Goal: Task Accomplishment & Management: Use online tool/utility

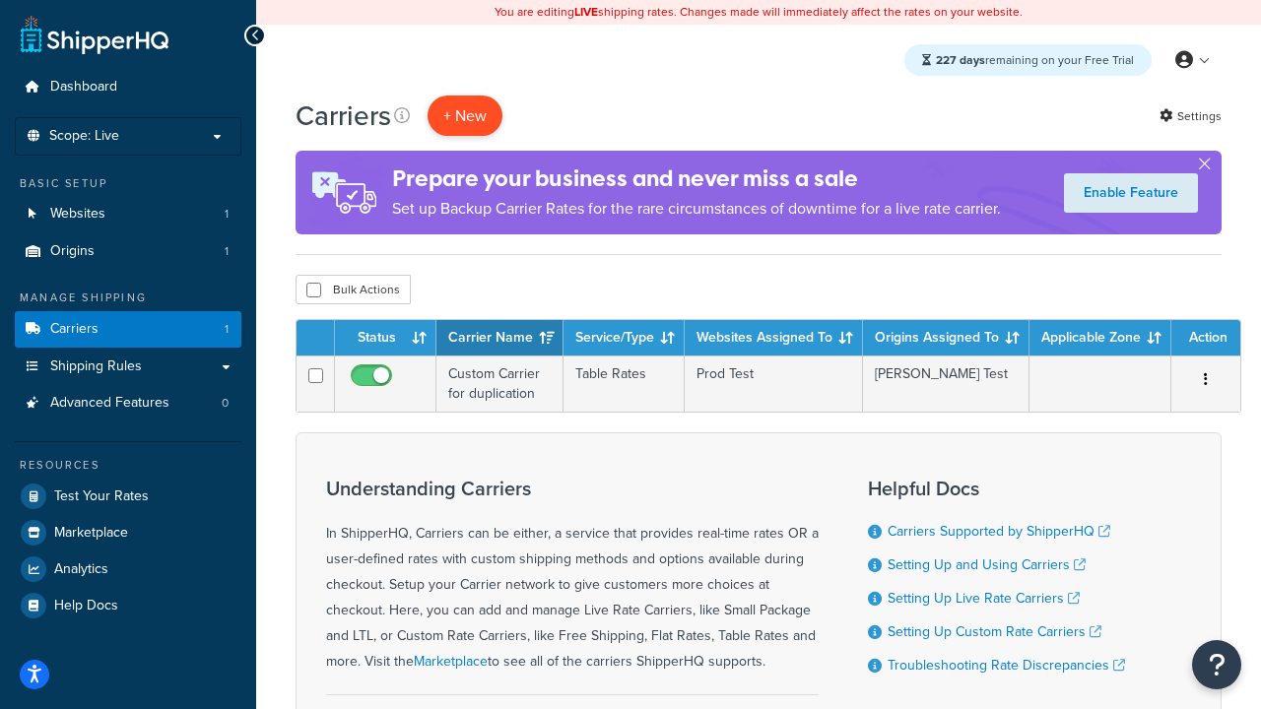
click at [465, 116] on button "+ New" at bounding box center [465, 116] width 75 height 40
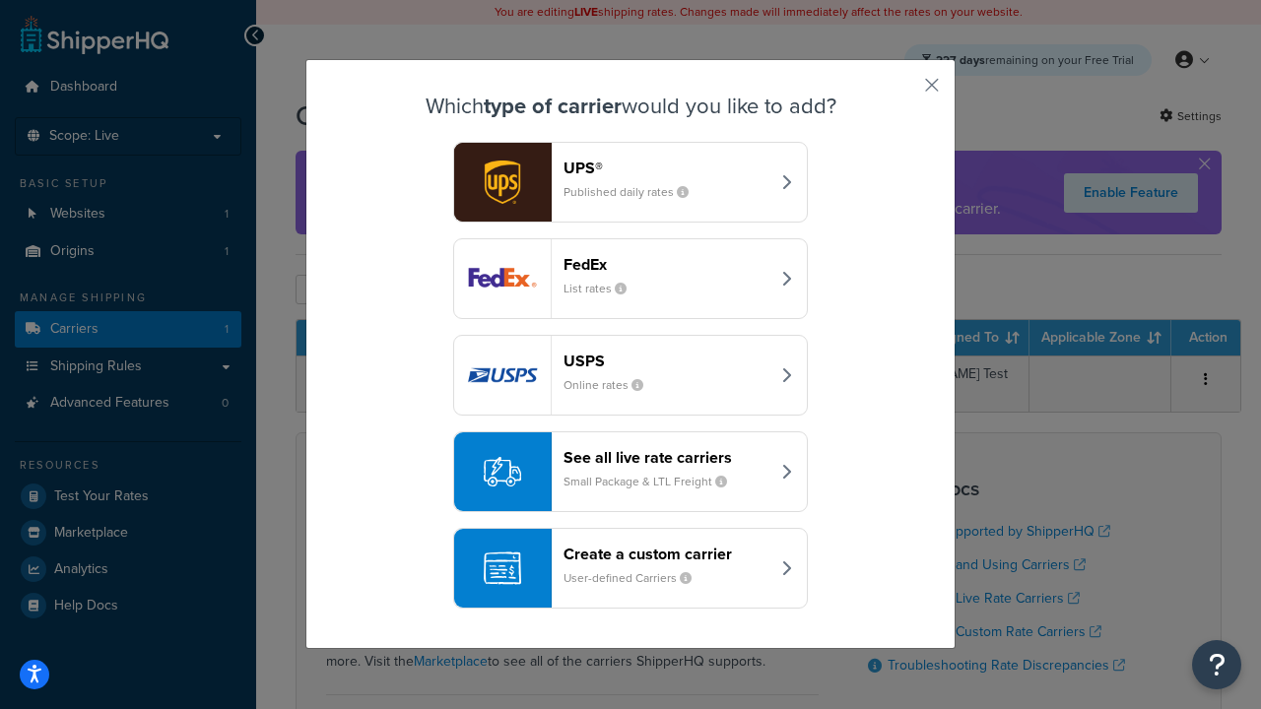
click at [666, 264] on header "FedEx" at bounding box center [666, 264] width 206 height 19
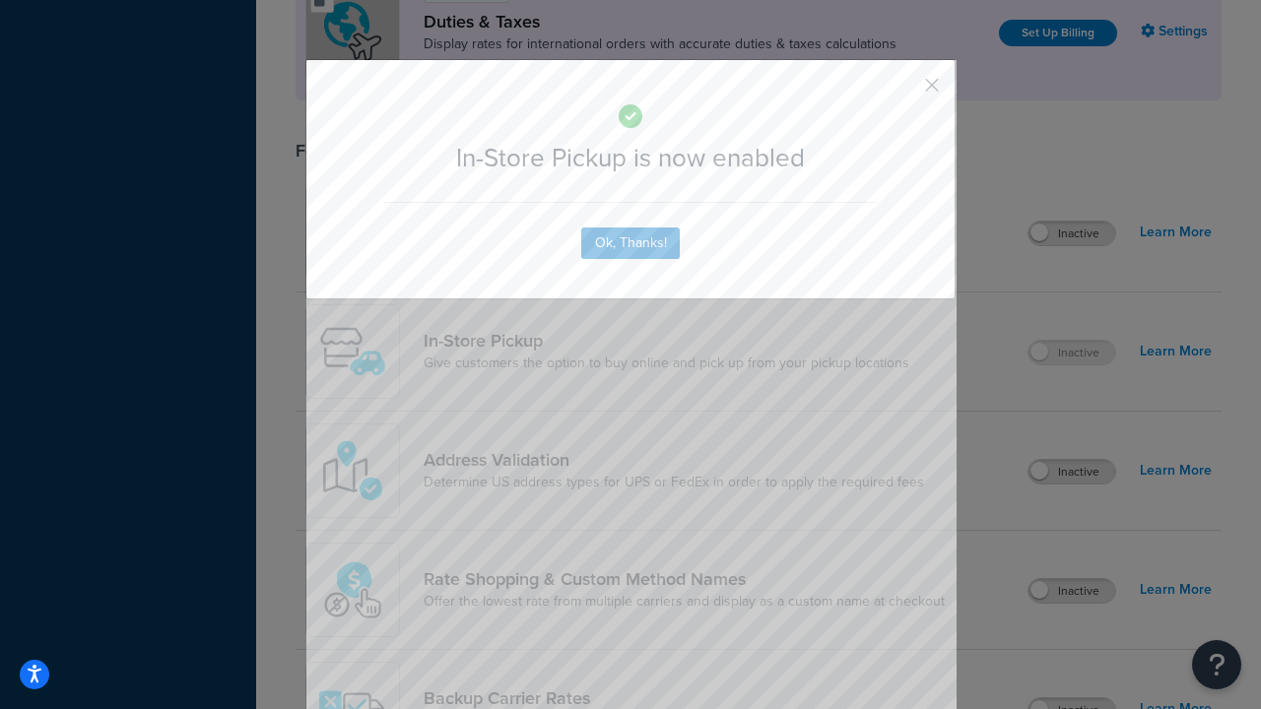
click at [902, 92] on button "button" at bounding box center [902, 92] width 5 height 5
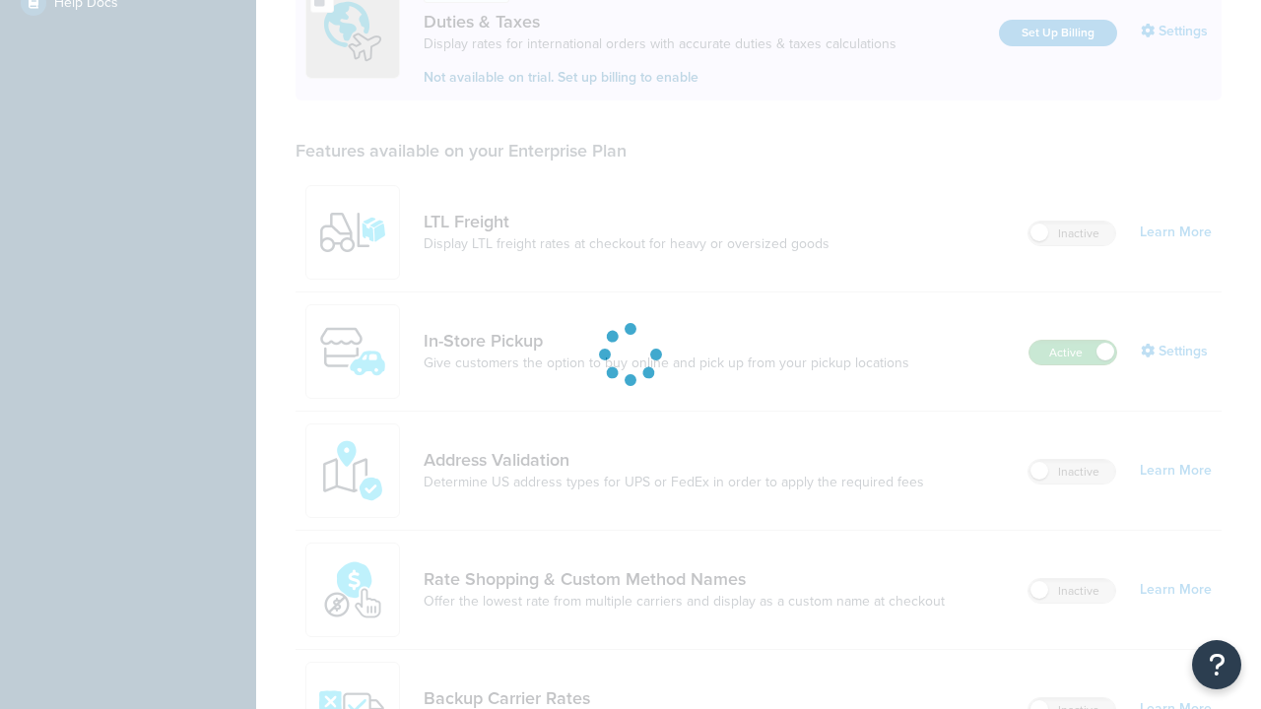
click at [1073, 355] on label "Active" at bounding box center [1072, 353] width 87 height 24
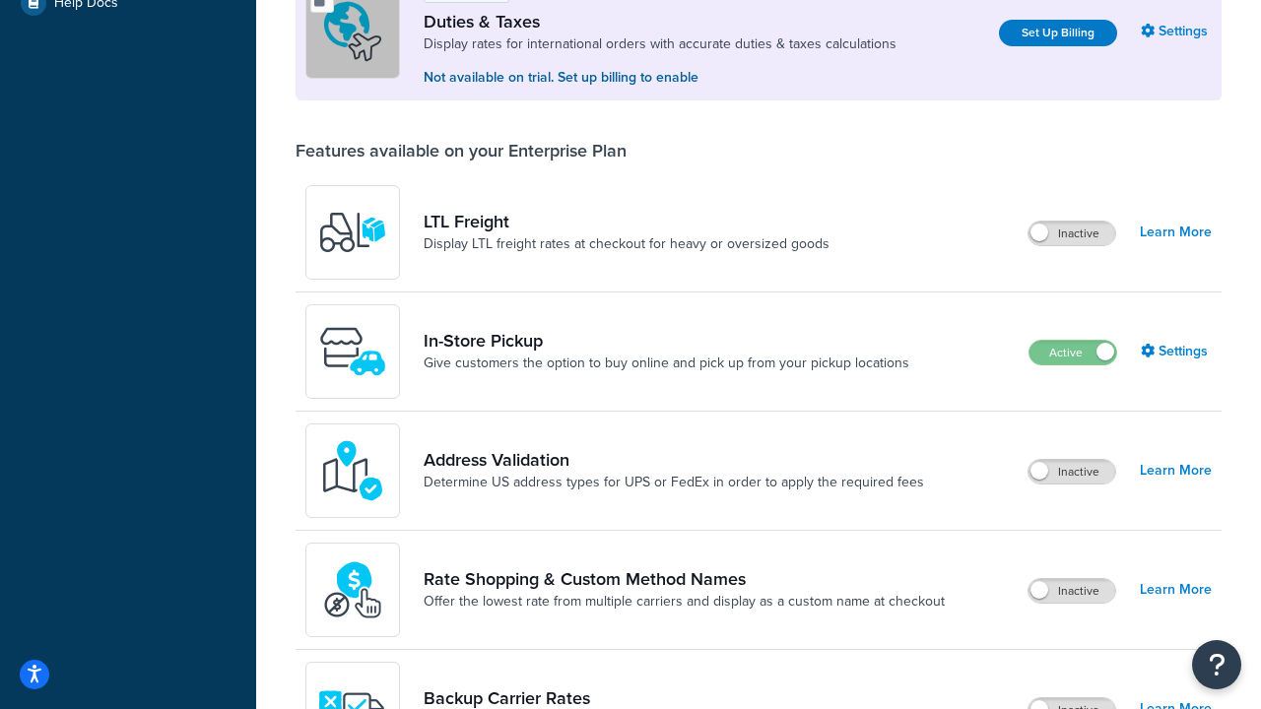
scroll to position [603, 0]
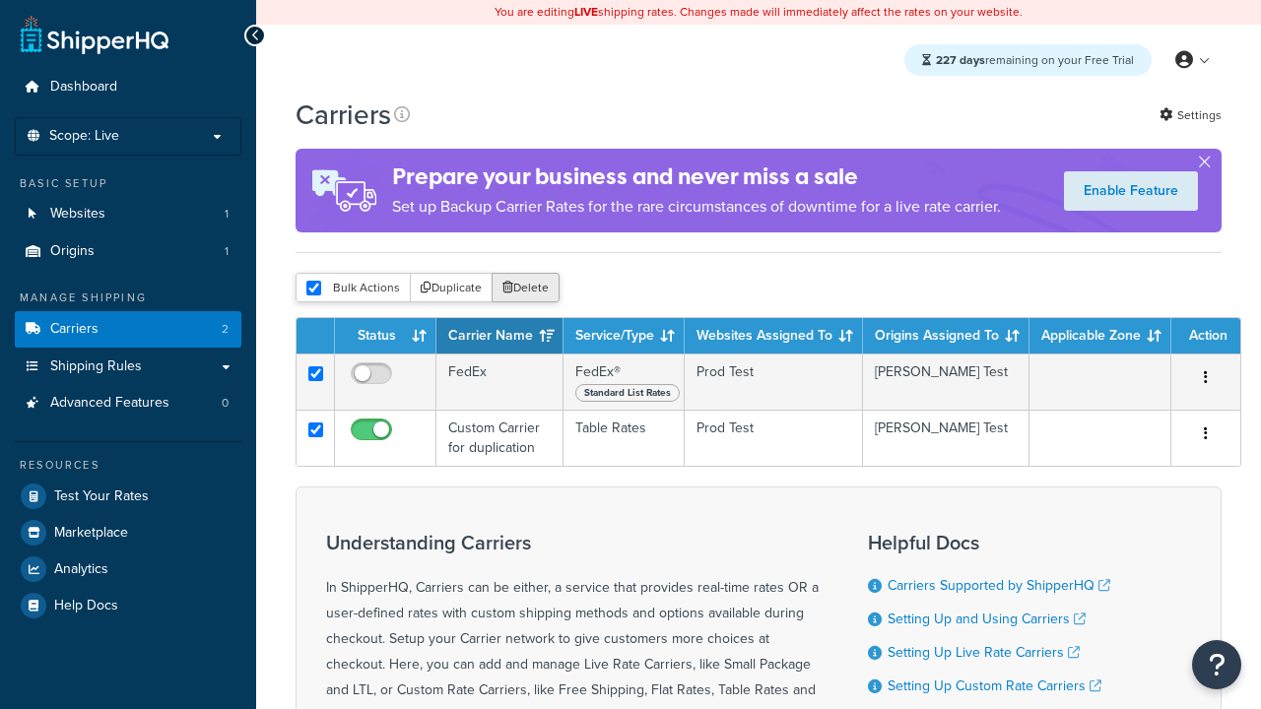
click at [524, 290] on button "Delete" at bounding box center [526, 288] width 68 height 30
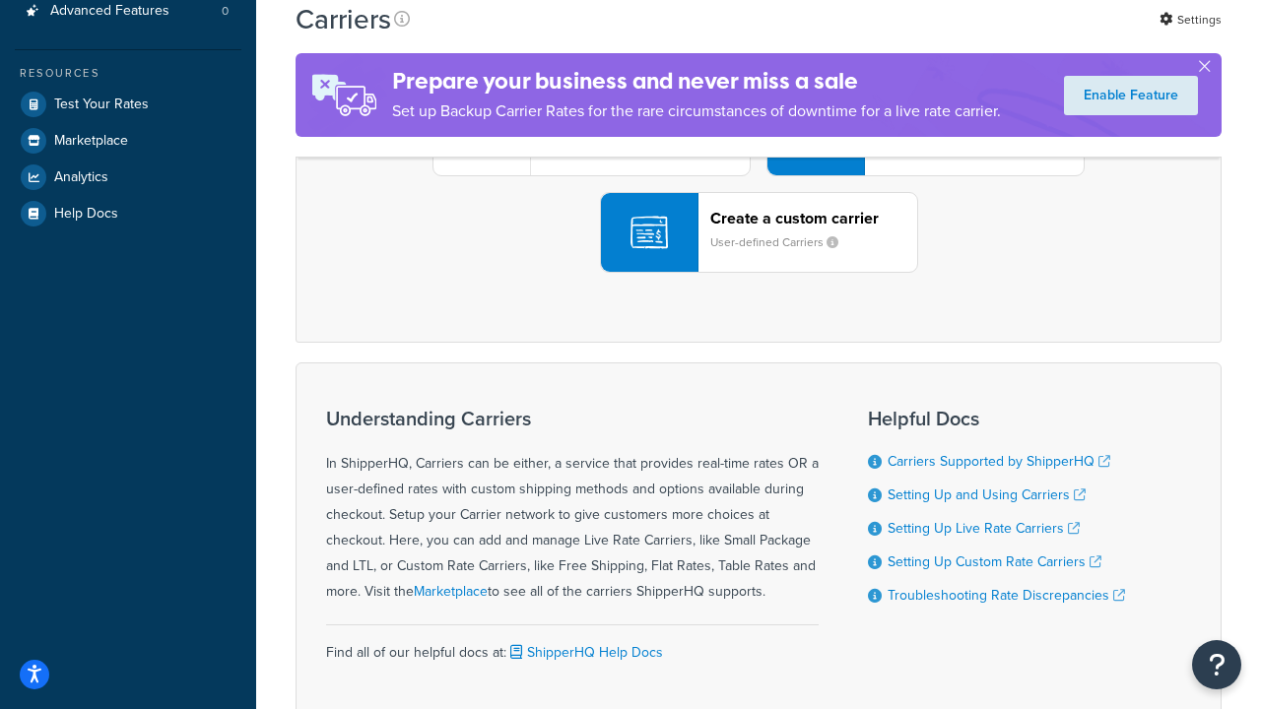
click at [759, 273] on div "UPS® Published daily rates FedEx List rates USPS Online rates See all live rate…" at bounding box center [758, 136] width 885 height 274
click at [759, 256] on div "Create a custom carrier User-defined Carriers" at bounding box center [813, 232] width 207 height 47
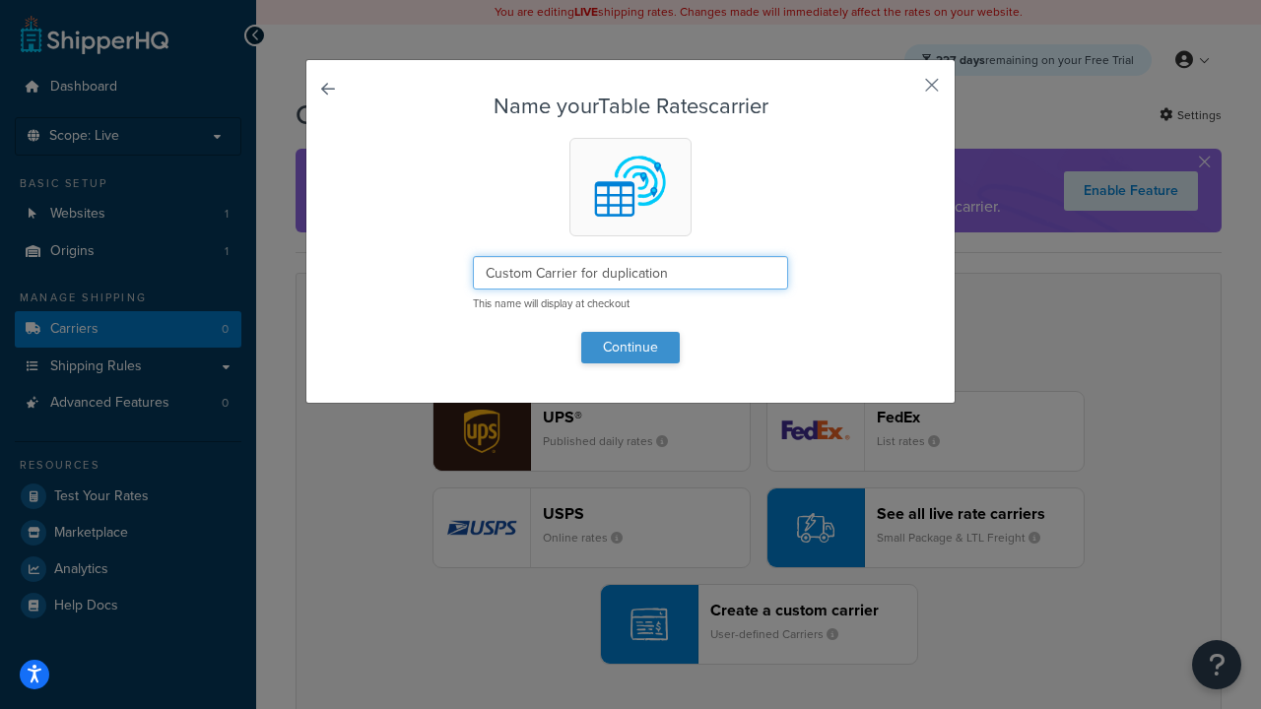
type input "Custom Carrier for duplication"
click at [630, 347] on button "Continue" at bounding box center [630, 348] width 99 height 32
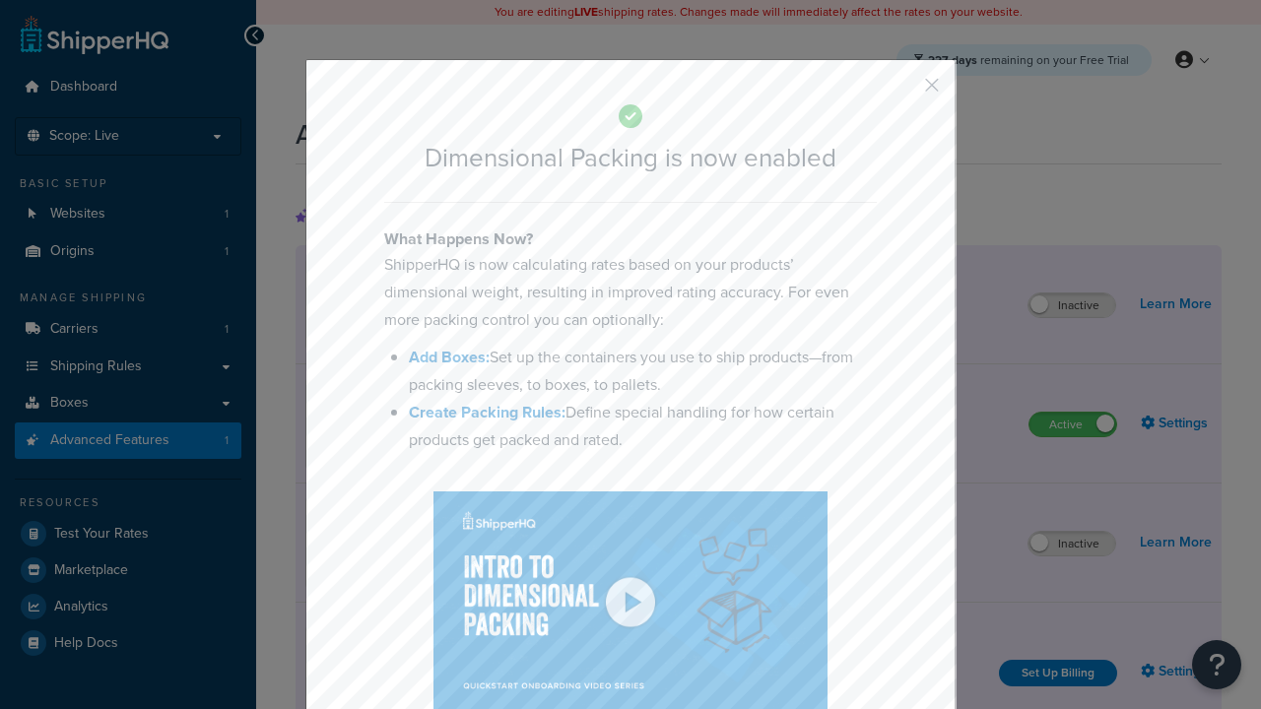
click at [902, 92] on button "button" at bounding box center [902, 92] width 5 height 5
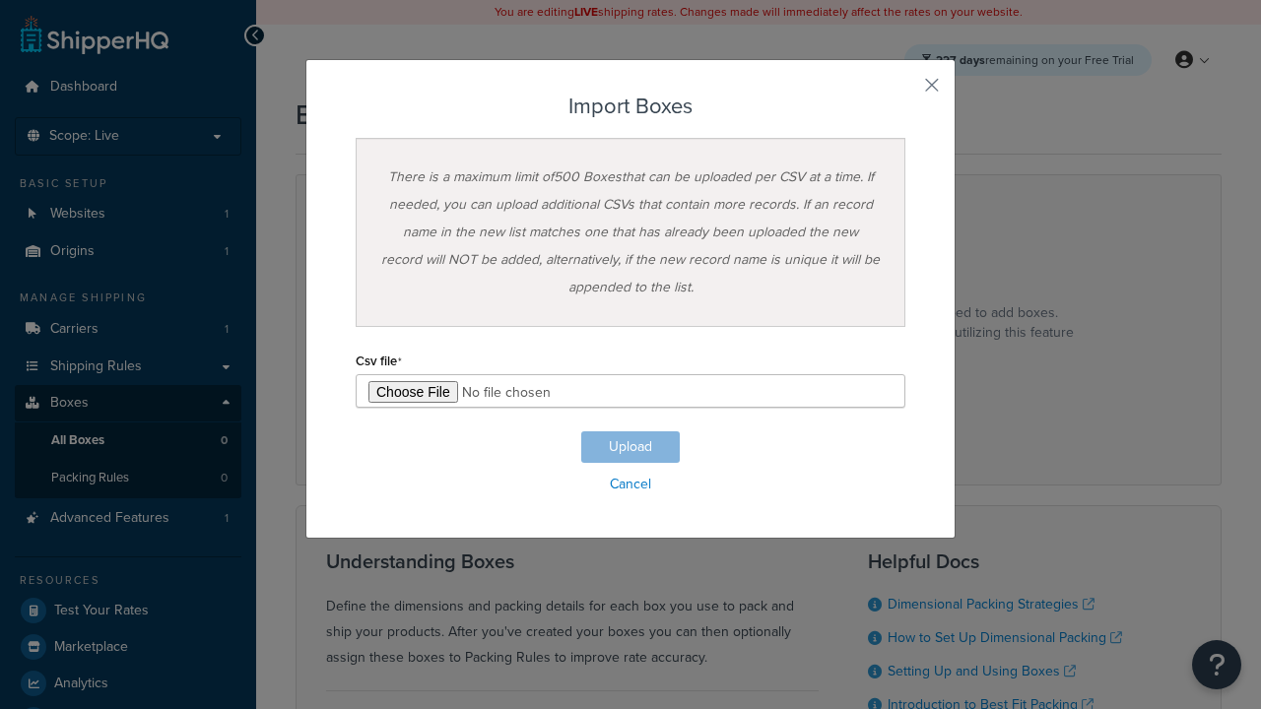
click at [630, 106] on h3 "Import Boxes" at bounding box center [631, 107] width 550 height 24
click at [630, 391] on input "file" at bounding box center [631, 390] width 550 height 33
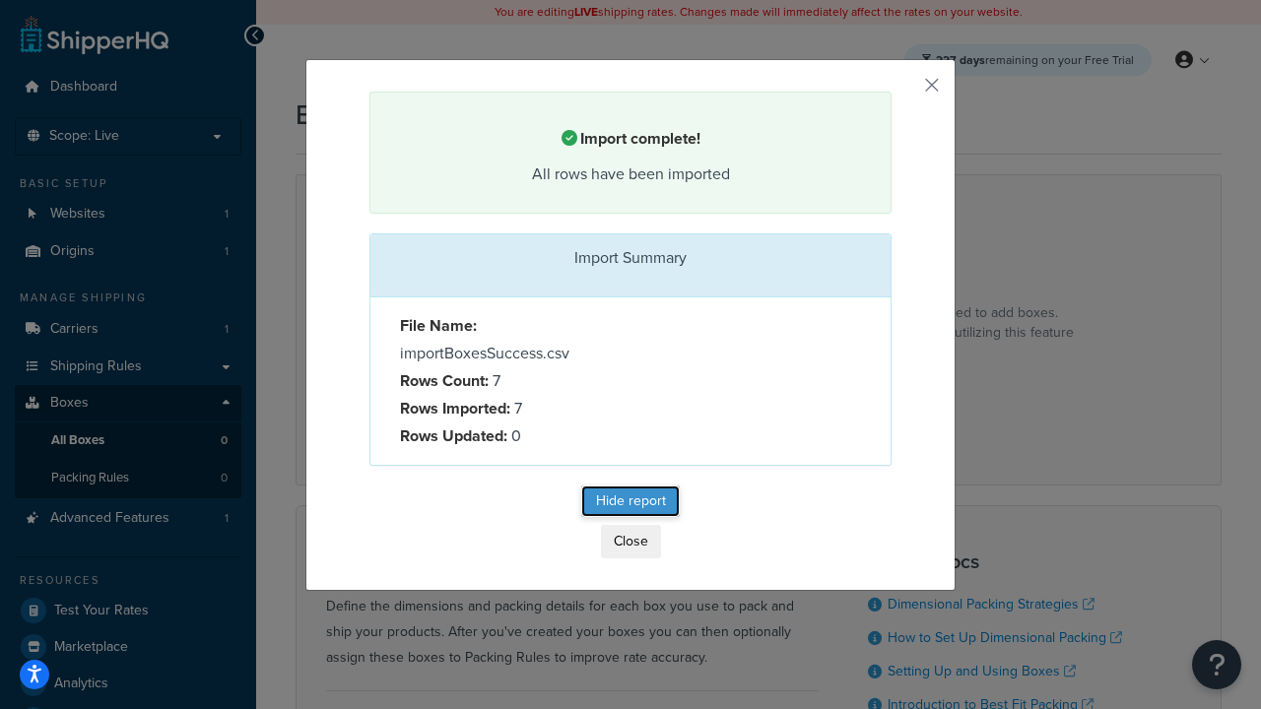
click at [644, 494] on button "Hide report" at bounding box center [630, 502] width 99 height 32
